Goal: Task Accomplishment & Management: Manage account settings

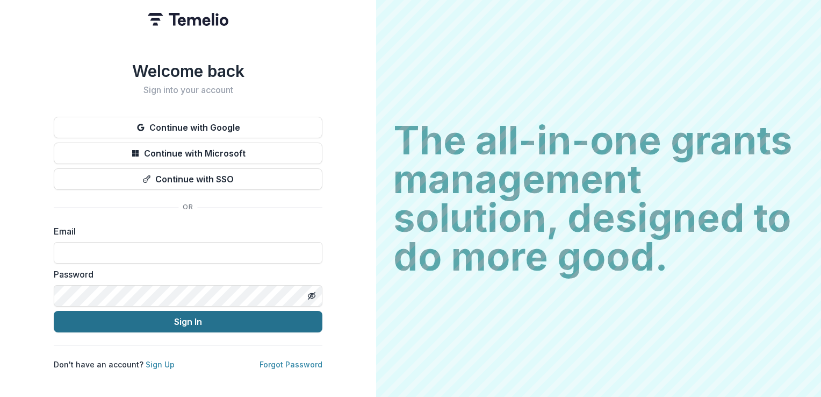
type input "**********"
click at [196, 321] on button "Sign In" at bounding box center [188, 321] width 269 height 21
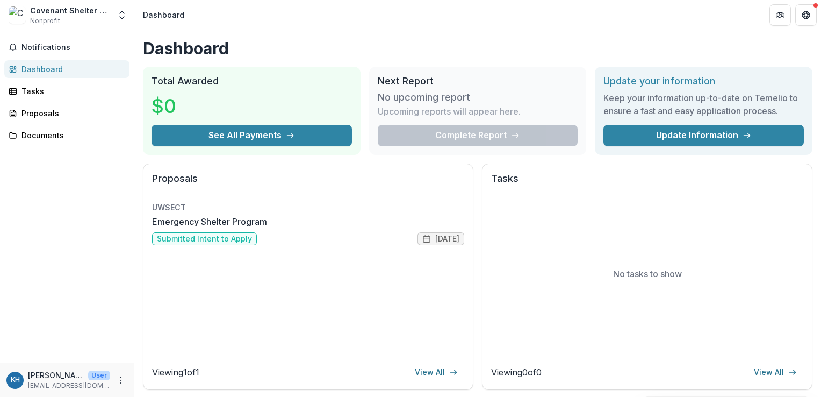
click at [774, 42] on h1 "Dashboard" at bounding box center [478, 48] width 670 height 19
